Goal: Information Seeking & Learning: Learn about a topic

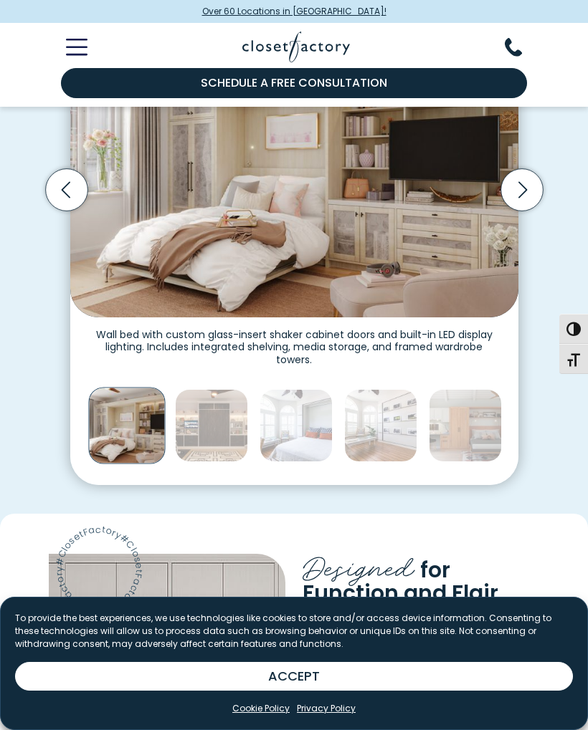
scroll to position [398, 0]
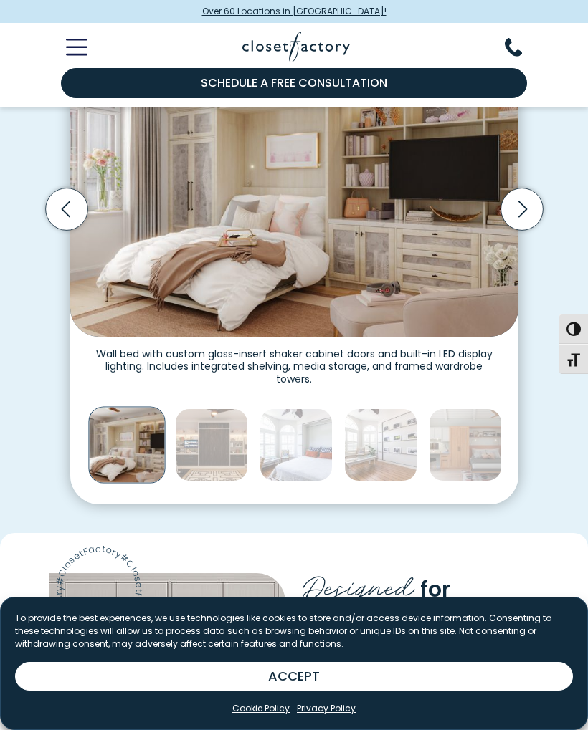
click at [202, 439] on img "Thumbnail Gallery" at bounding box center [211, 445] width 73 height 73
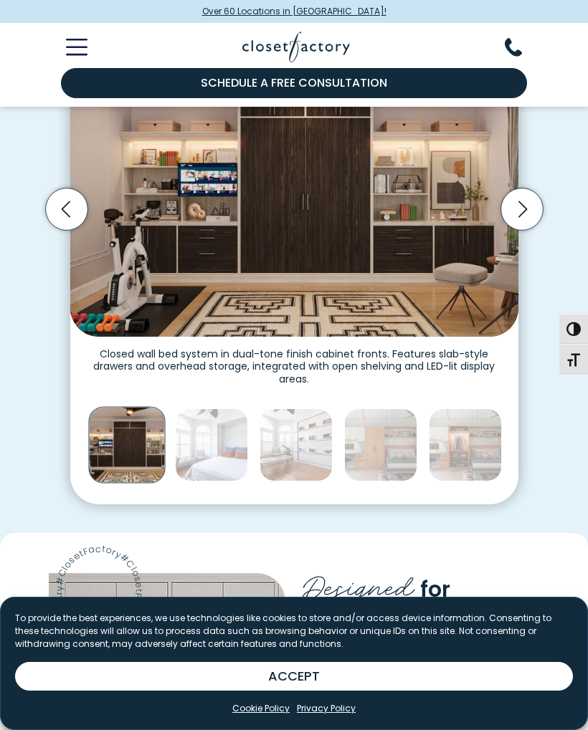
click at [220, 439] on img "Thumbnail Gallery" at bounding box center [211, 445] width 73 height 73
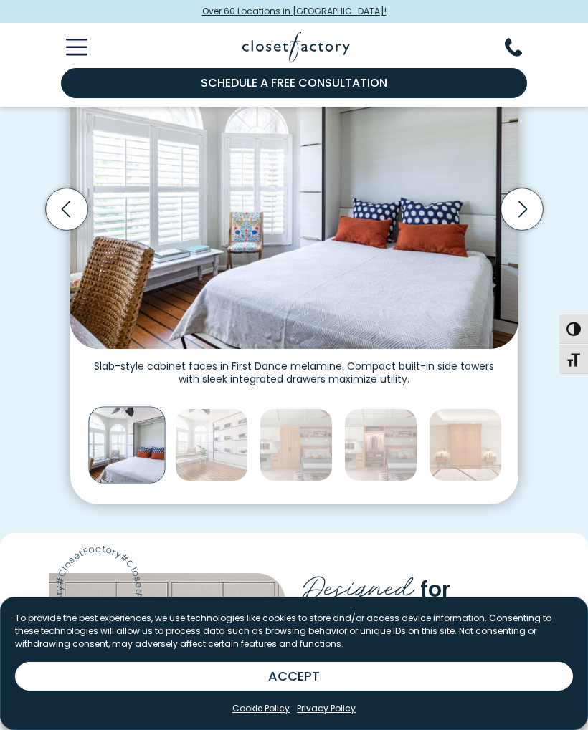
click at [226, 434] on img "Thumbnail Gallery" at bounding box center [211, 445] width 73 height 73
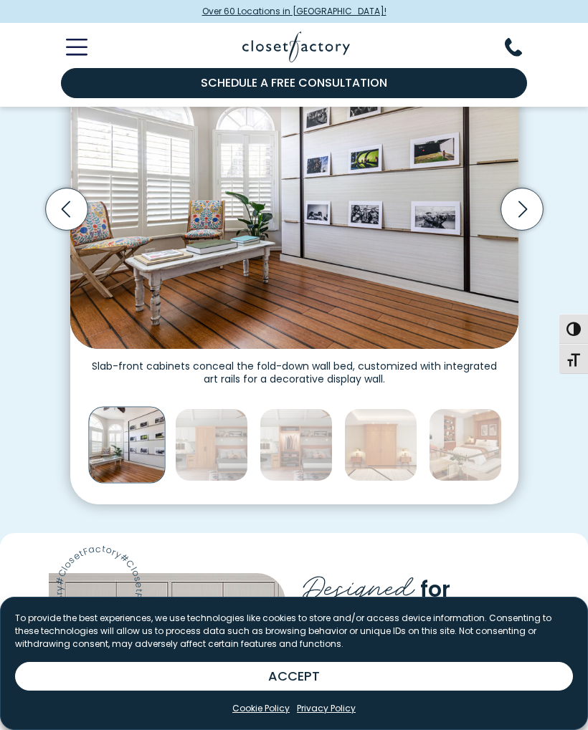
click at [215, 437] on img "Thumbnail Gallery" at bounding box center [211, 445] width 73 height 73
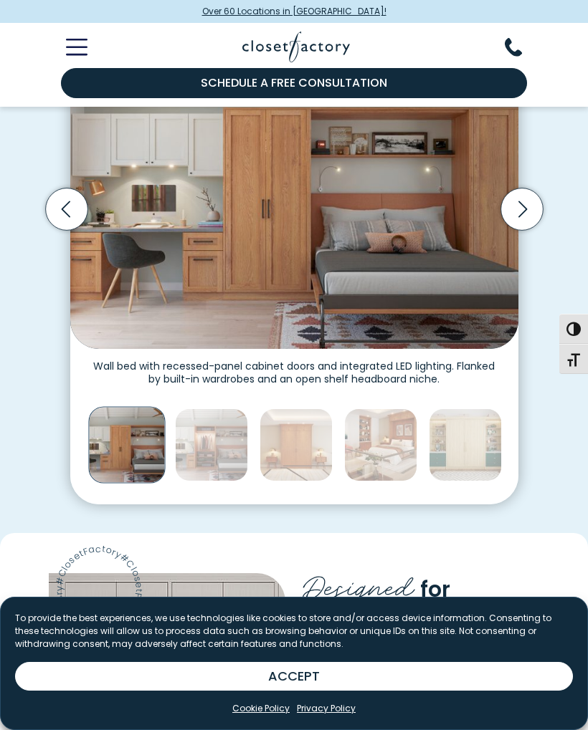
click at [297, 440] on img "Thumbnail Gallery" at bounding box center [295, 445] width 73 height 73
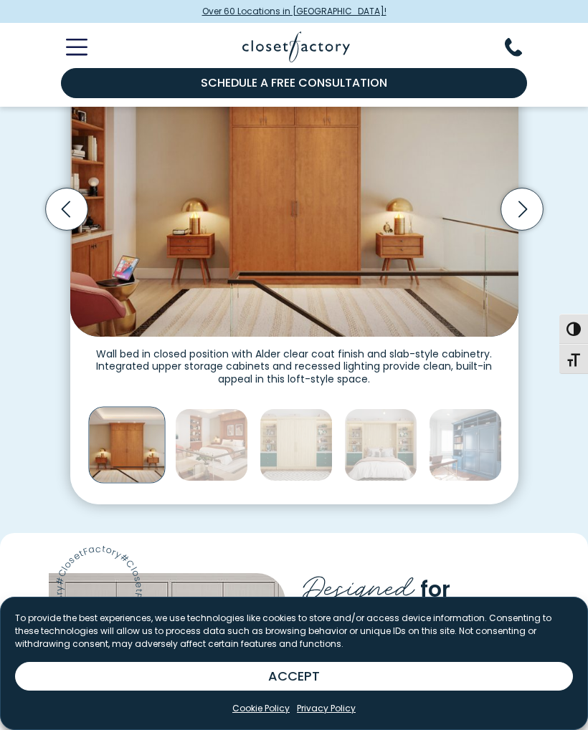
click at [287, 436] on img "Thumbnail Gallery" at bounding box center [295, 445] width 73 height 73
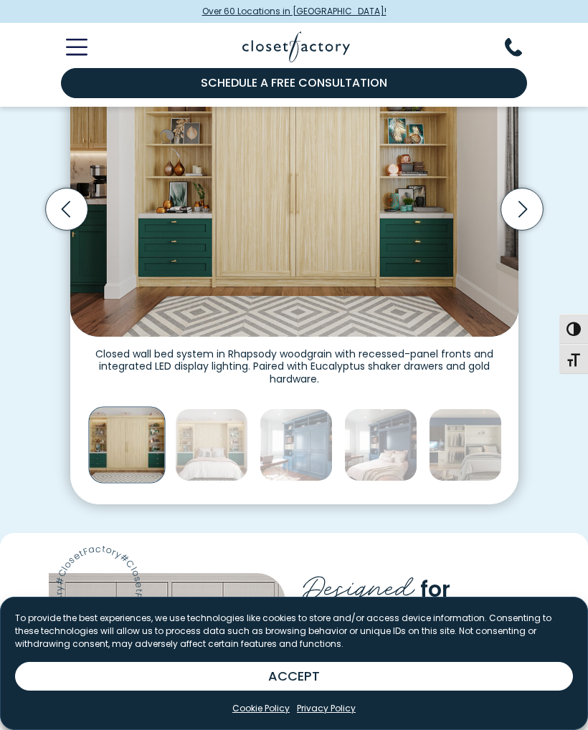
click at [536, 211] on icon "Next slide" at bounding box center [521, 210] width 42 height 42
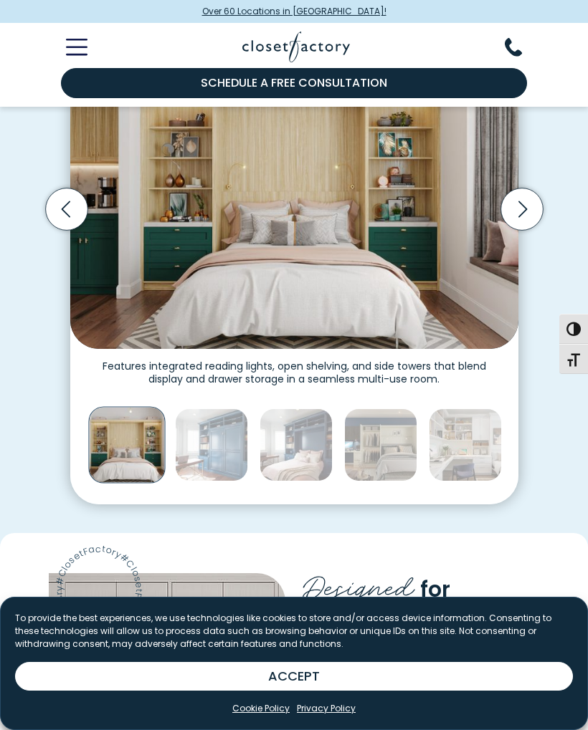
click at [530, 200] on icon "Next slide" at bounding box center [521, 210] width 42 height 42
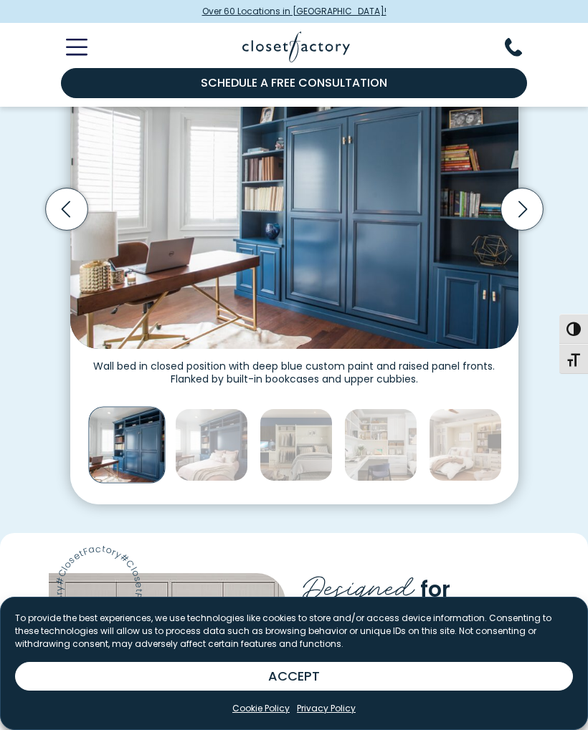
click at [534, 203] on icon "Next slide" at bounding box center [521, 210] width 42 height 42
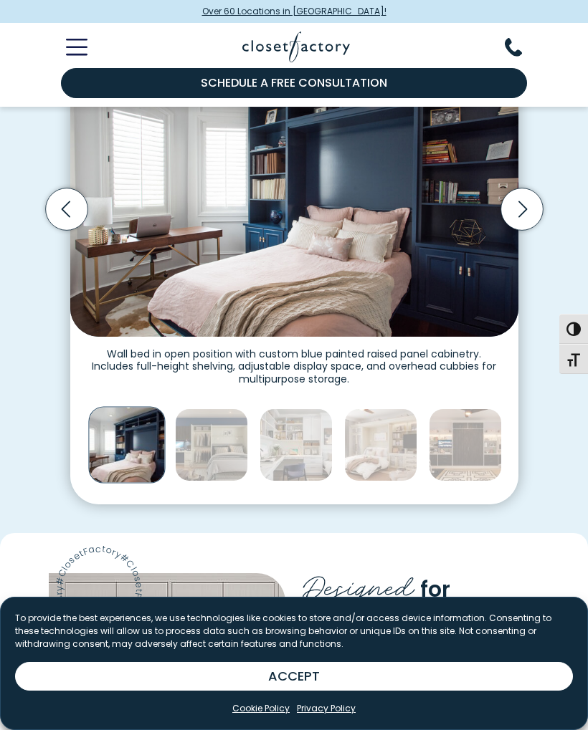
click at [532, 206] on icon "Next slide" at bounding box center [521, 210] width 42 height 42
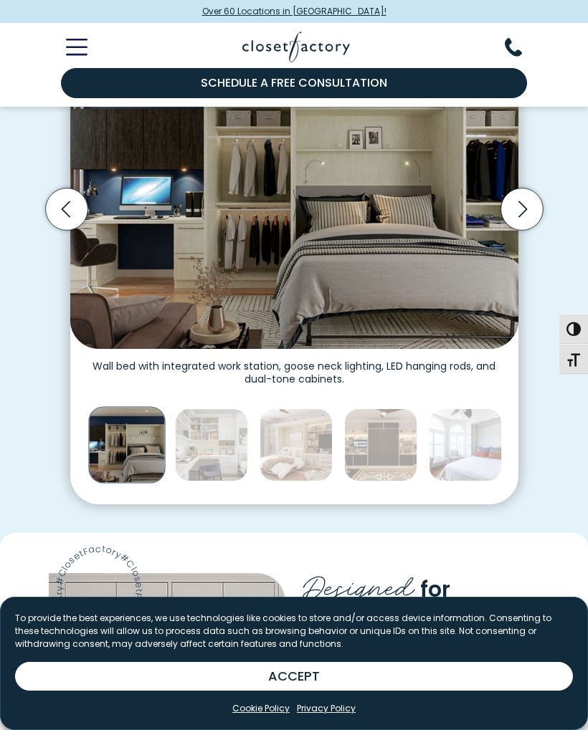
click at [536, 203] on icon "Next slide" at bounding box center [521, 210] width 42 height 42
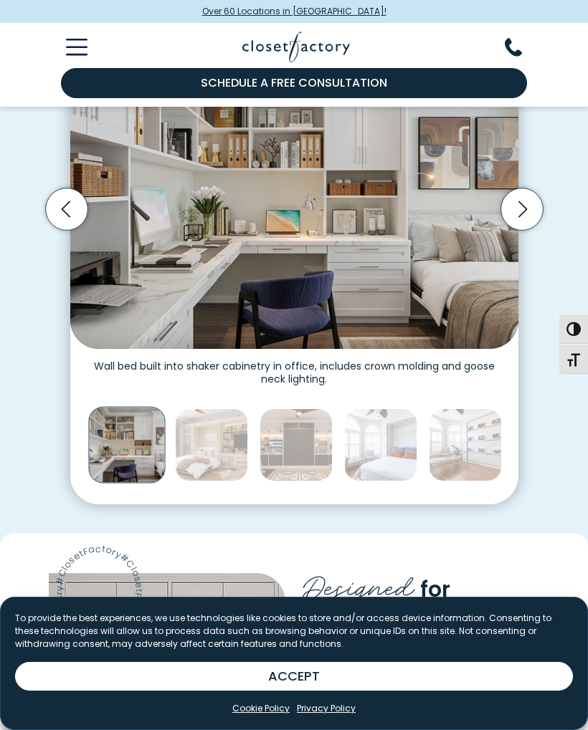
click at [533, 206] on icon "Next slide" at bounding box center [521, 210] width 42 height 42
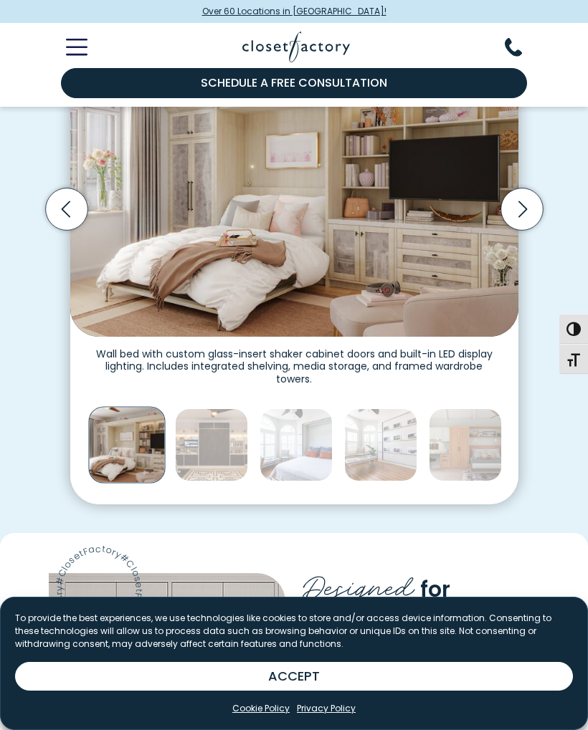
click at [533, 209] on icon "Next slide" at bounding box center [521, 210] width 42 height 42
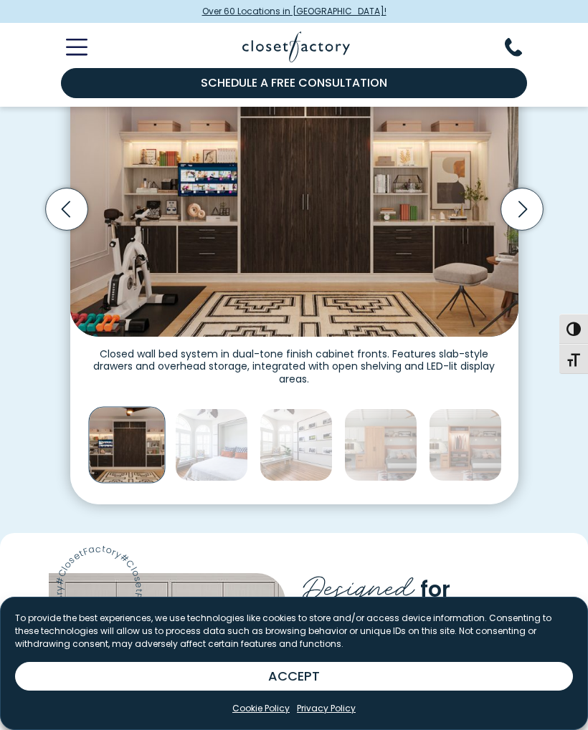
click at [534, 211] on icon "Next slide" at bounding box center [521, 210] width 42 height 42
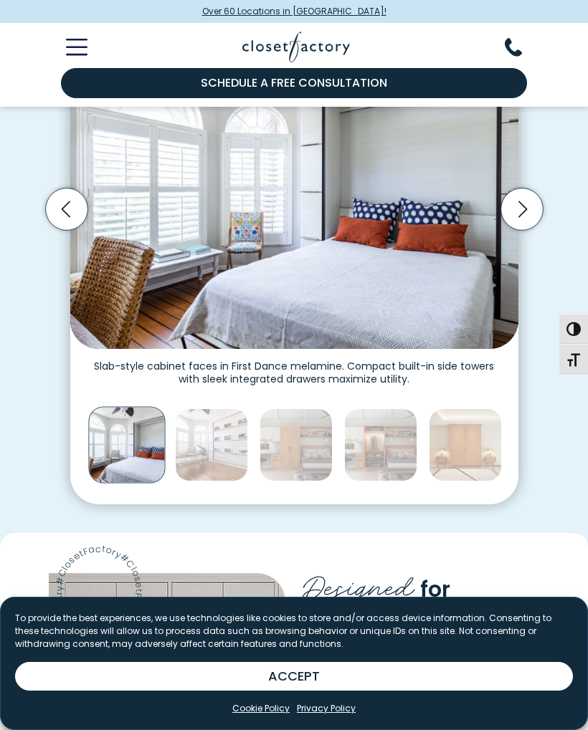
click at [535, 209] on icon "Next slide" at bounding box center [521, 210] width 42 height 42
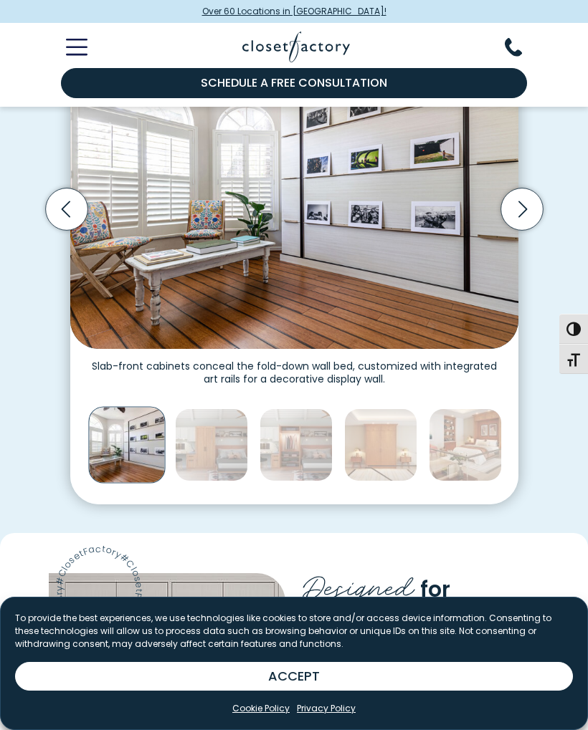
click at [535, 211] on icon "Next slide" at bounding box center [521, 210] width 42 height 42
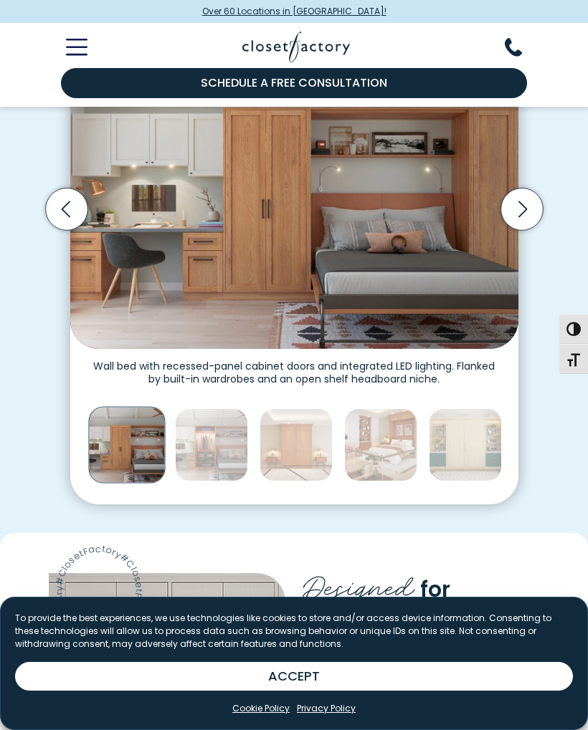
click at [534, 214] on icon "Next slide" at bounding box center [521, 210] width 42 height 42
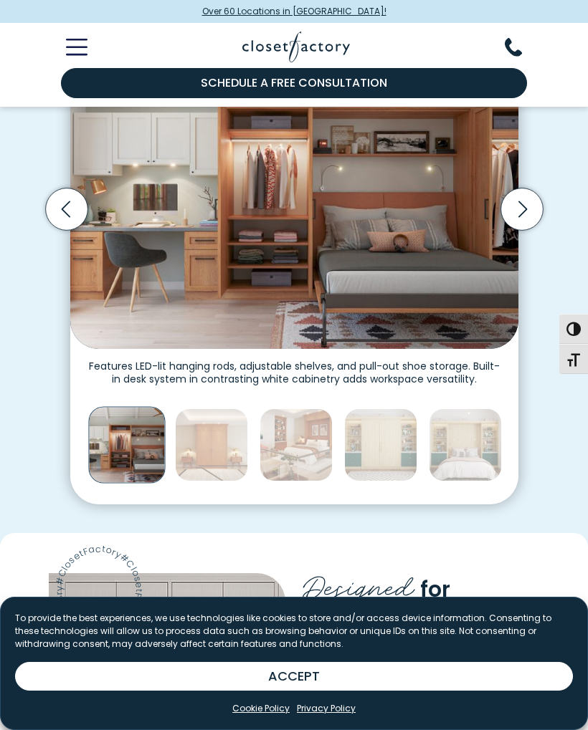
click at [535, 211] on icon "Next slide" at bounding box center [521, 210] width 42 height 42
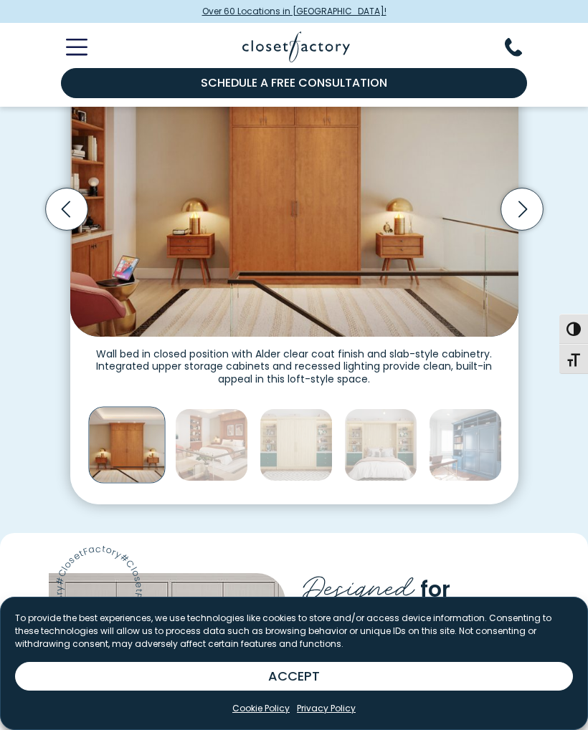
click at [536, 212] on icon "Next slide" at bounding box center [521, 210] width 42 height 42
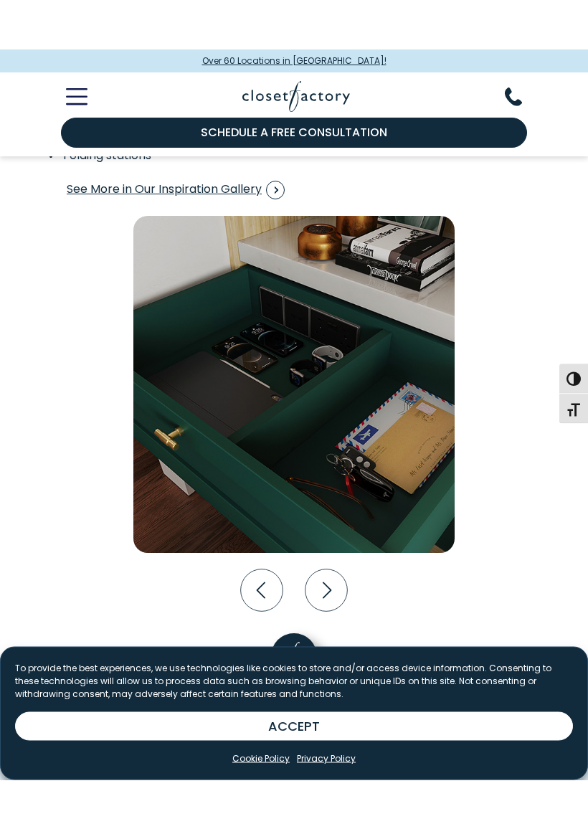
scroll to position [2327, 0]
